Goal: Task Accomplishment & Management: Complete application form

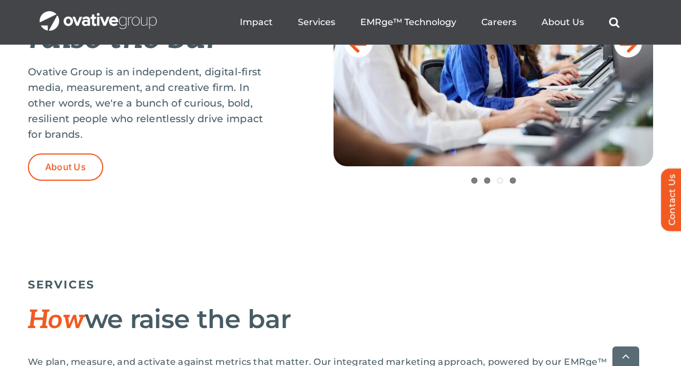
scroll to position [590, 0]
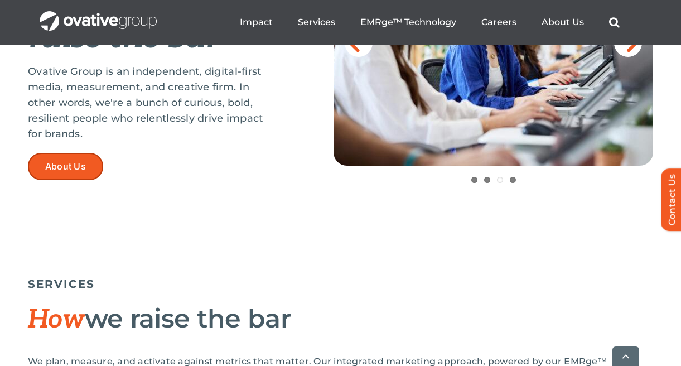
click at [72, 165] on span "About Us" at bounding box center [65, 166] width 41 height 11
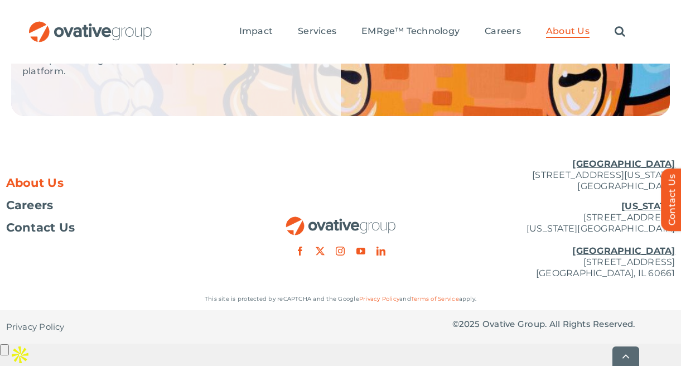
scroll to position [2652, 0]
click at [38, 211] on span "Careers" at bounding box center [29, 205] width 47 height 11
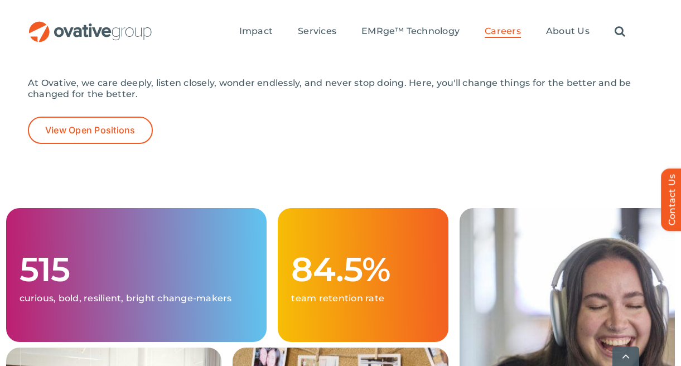
scroll to position [260, 0]
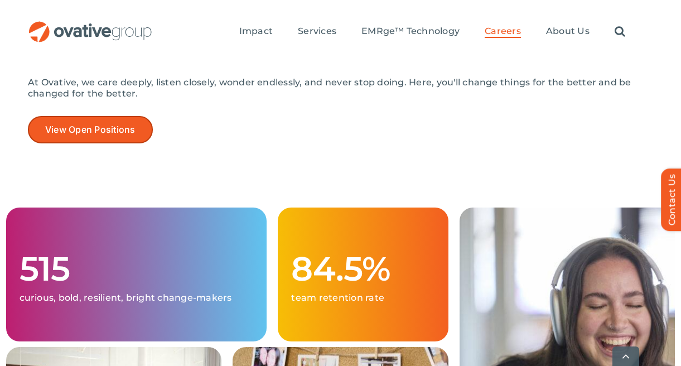
click at [112, 129] on span "View Open Positions" at bounding box center [90, 129] width 90 height 11
